Goal: Information Seeking & Learning: Learn about a topic

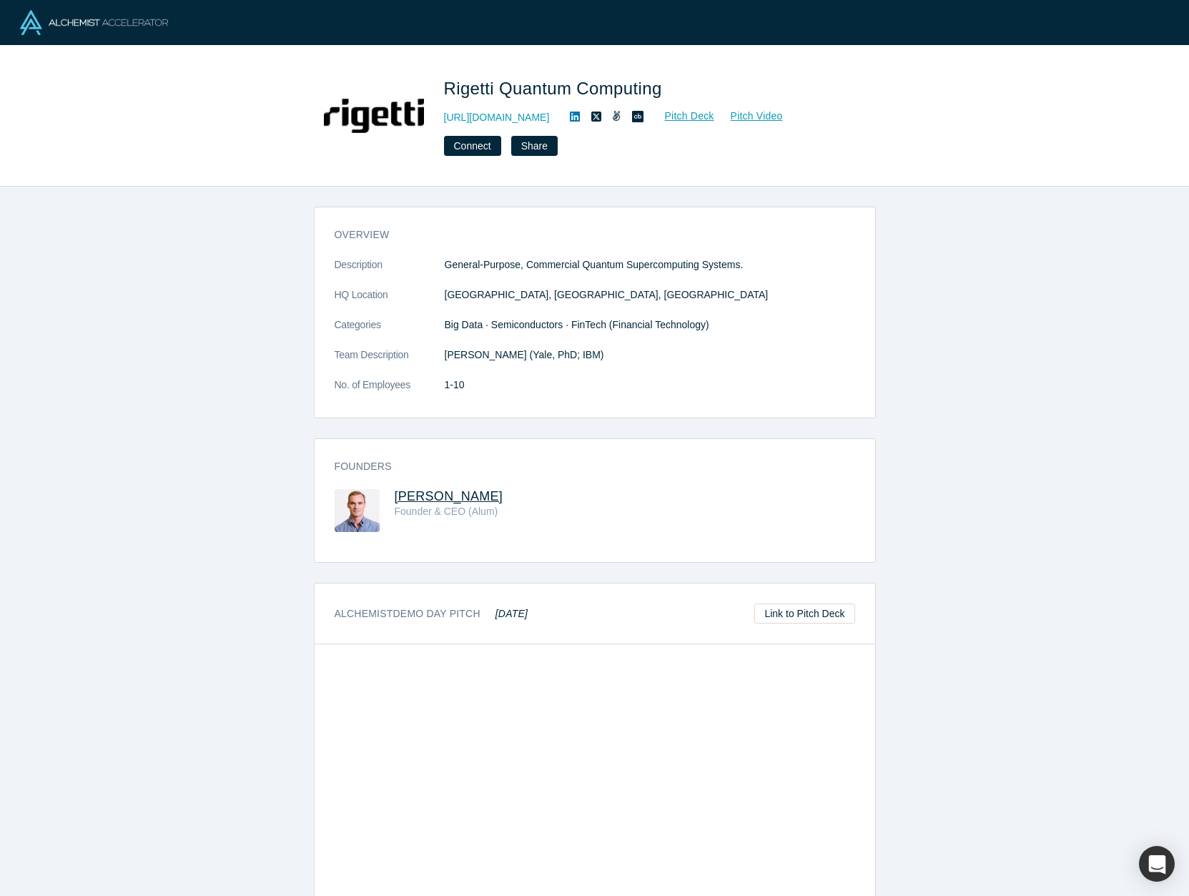
click at [433, 495] on span "[PERSON_NAME]" at bounding box center [449, 496] width 109 height 14
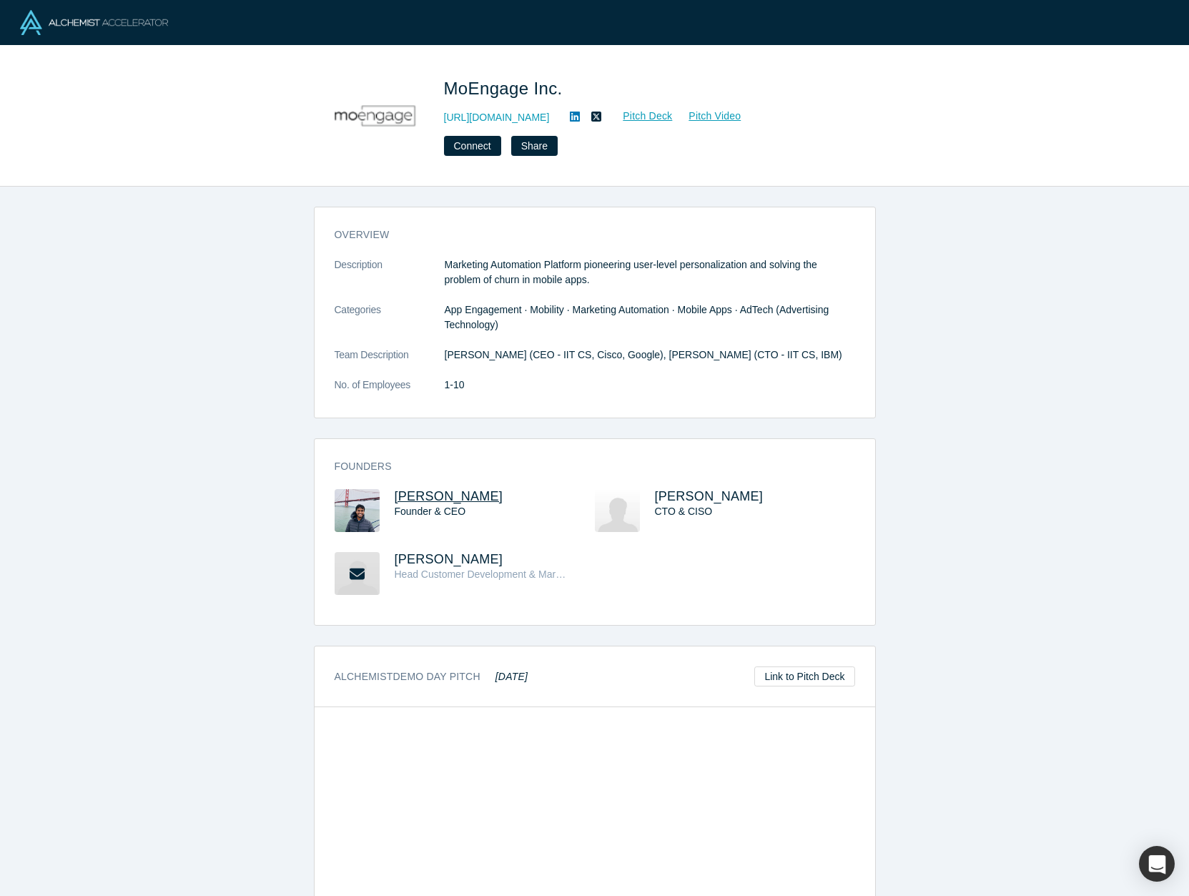
click at [466, 498] on span "Raviteja Dodda" at bounding box center [449, 496] width 109 height 14
click at [707, 498] on span "Yashwanth Kumar" at bounding box center [709, 496] width 109 height 14
click at [415, 556] on span "Ravi Vyas" at bounding box center [449, 559] width 109 height 14
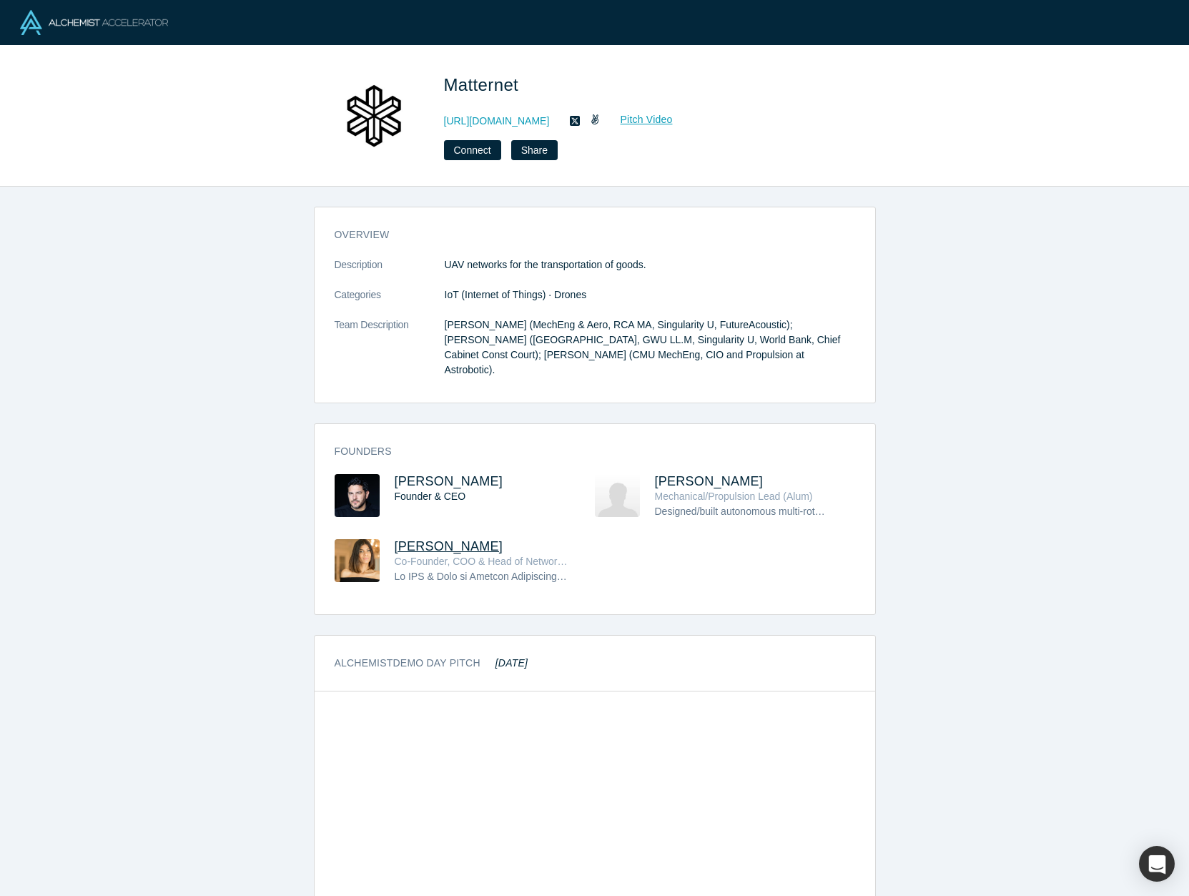
click at [442, 539] on span "Paola Santana" at bounding box center [449, 546] width 109 height 14
click at [570, 117] on icon at bounding box center [575, 120] width 10 height 11
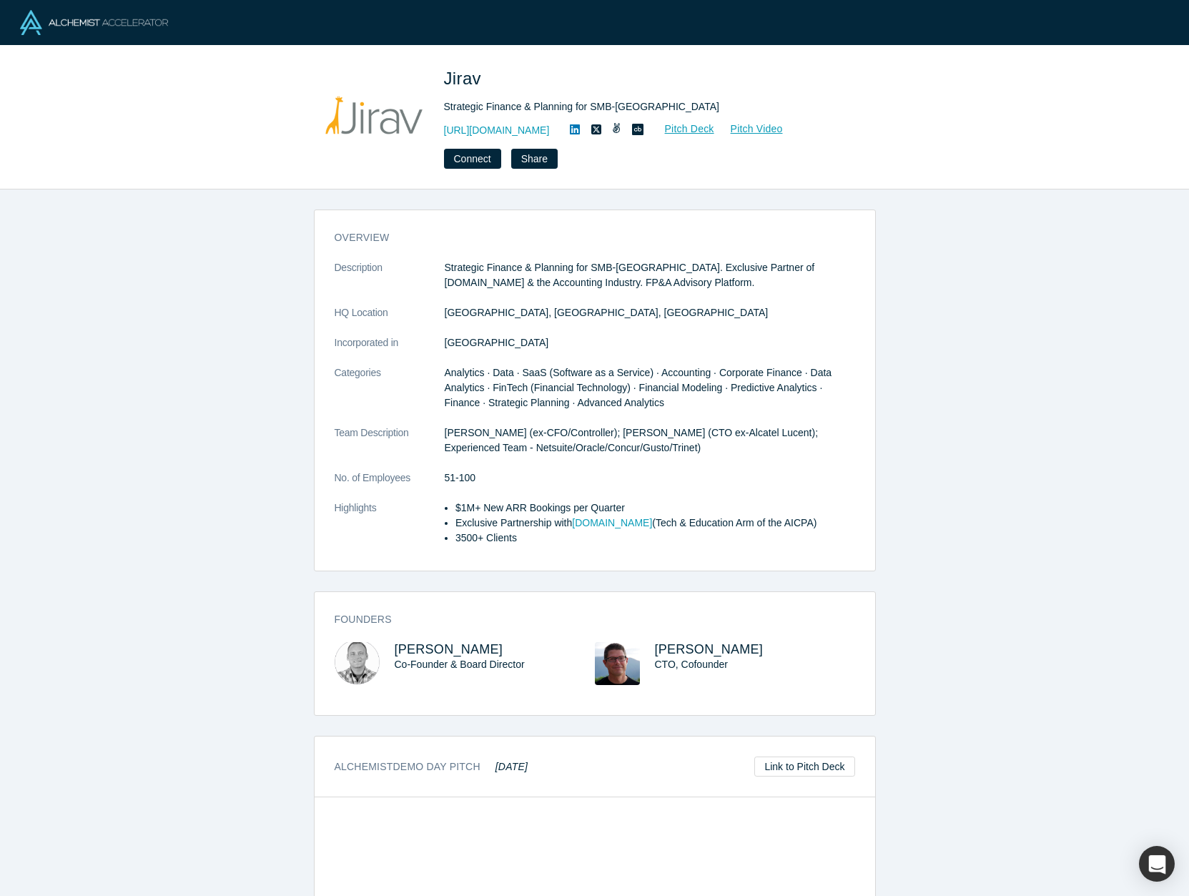
click at [612, 132] on icon at bounding box center [616, 128] width 9 height 10
click at [671, 651] on span "Steve Turner" at bounding box center [709, 649] width 109 height 14
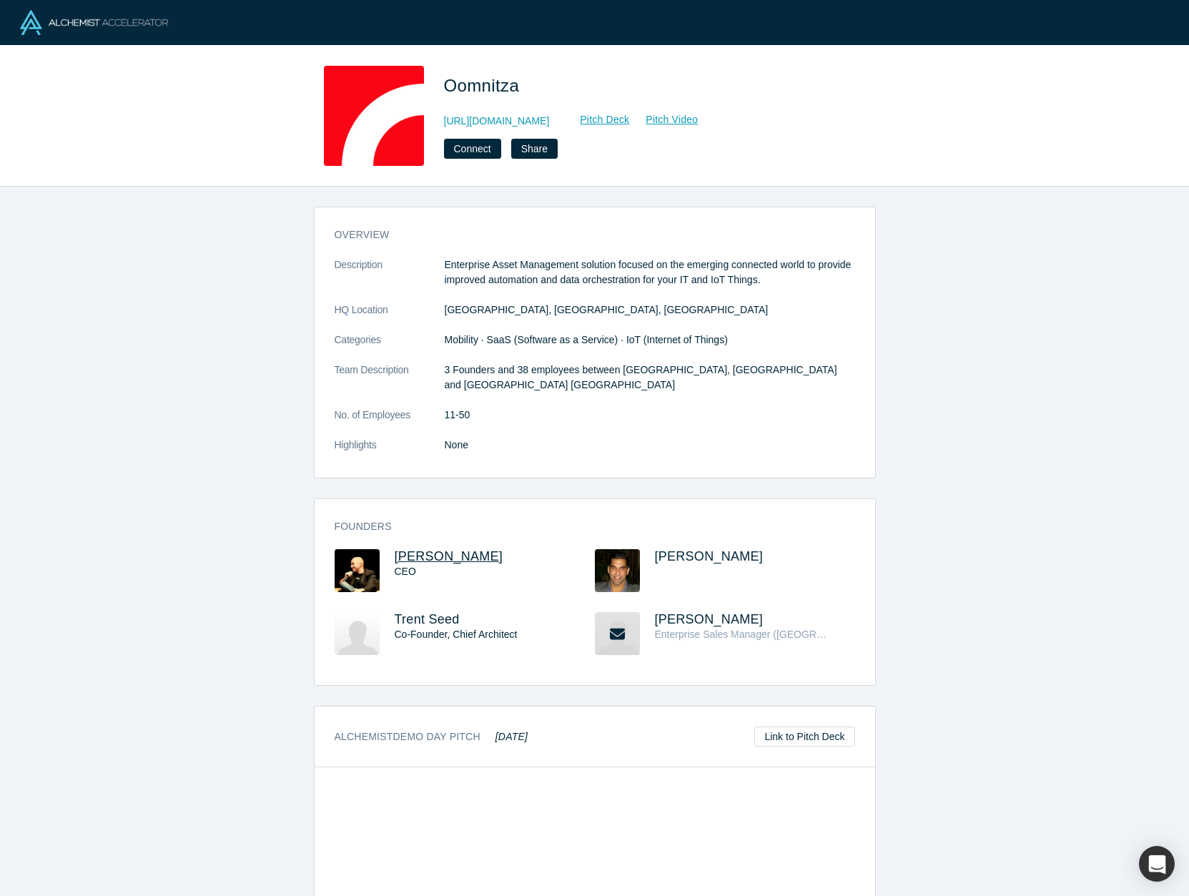
click at [446, 549] on span "[PERSON_NAME]" at bounding box center [449, 556] width 109 height 14
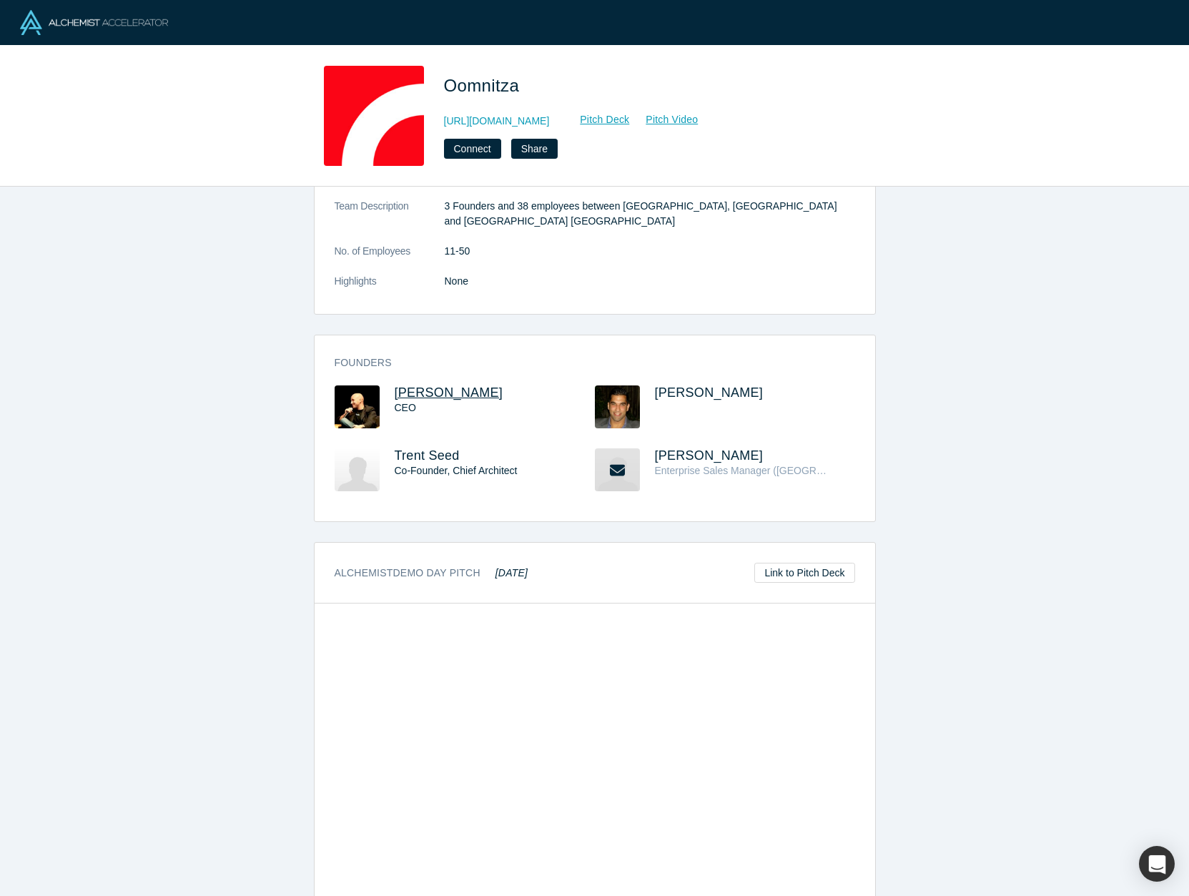
scroll to position [192, 0]
